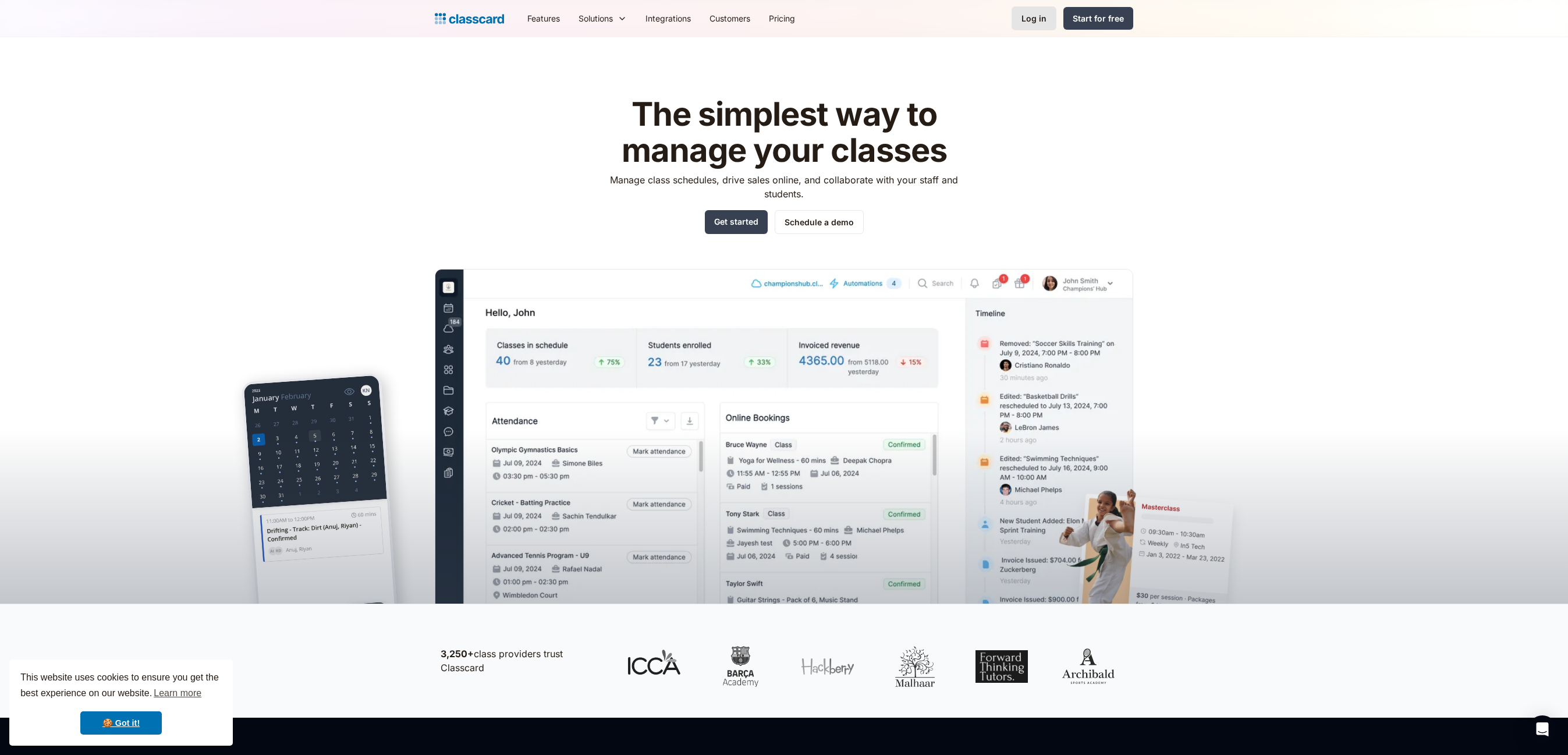
click at [1045, 25] on link "Log in" at bounding box center [1034, 18] width 45 height 24
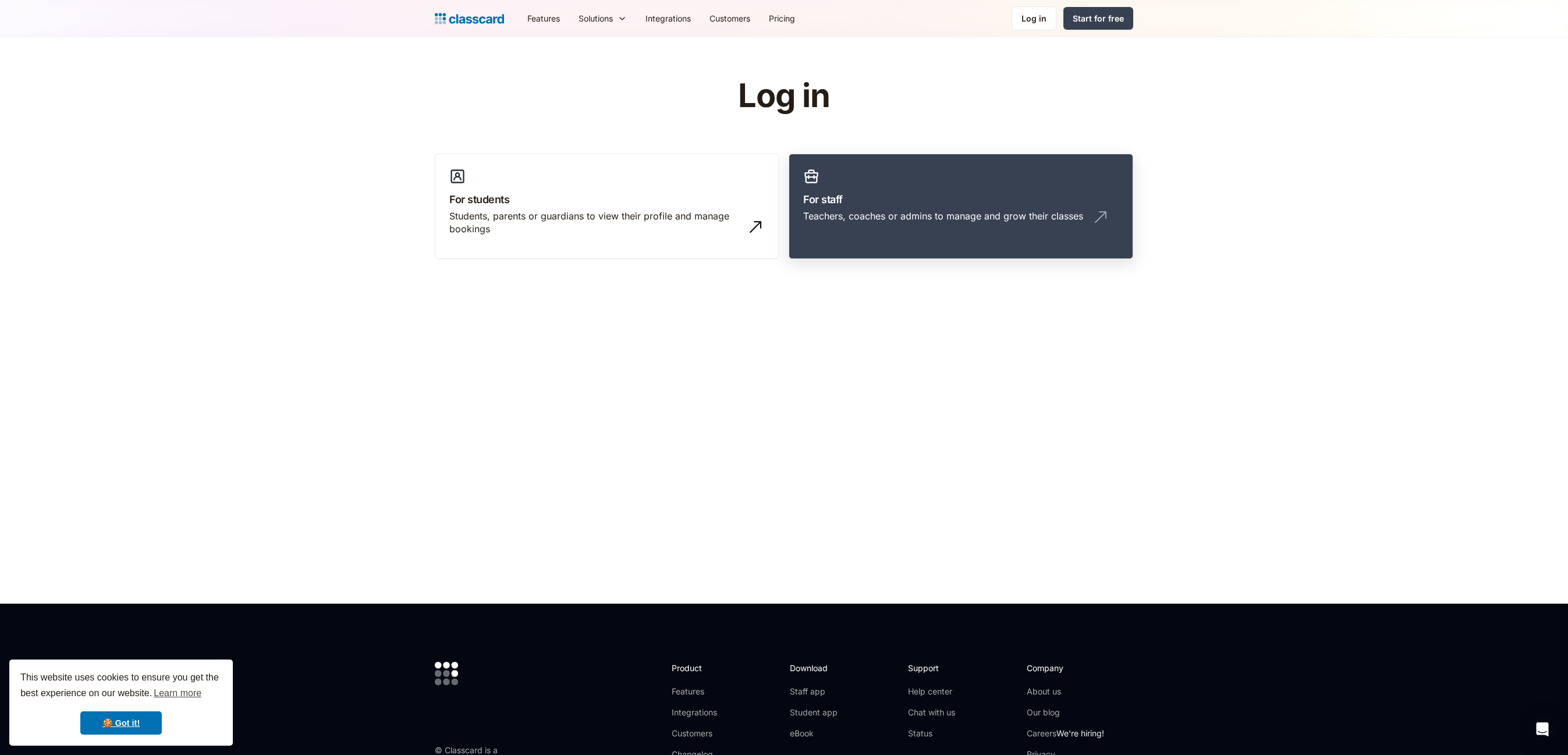
click at [973, 216] on div "Teachers, coaches or admins to manage and grow their classes" at bounding box center [943, 216] width 280 height 13
